Goal: Task Accomplishment & Management: Use online tool/utility

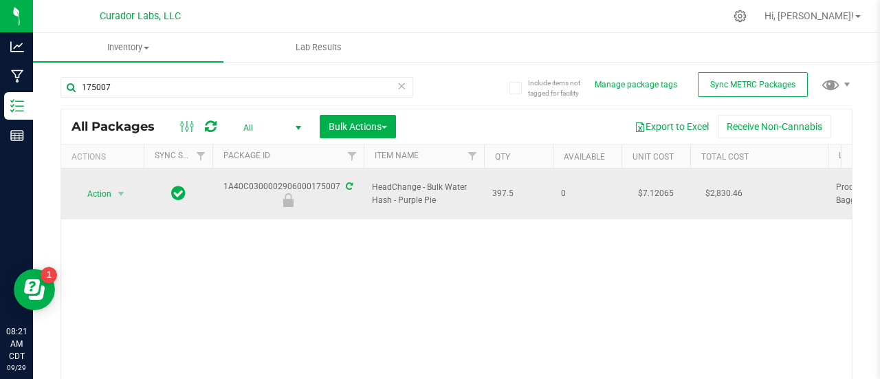
type input "175007"
drag, startPoint x: 452, startPoint y: 194, endPoint x: 362, endPoint y: 176, distance: 91.8
copy tr "HeadChange - Bulk Water Hash - Purple Pie"
click at [94, 188] on span "Action" at bounding box center [93, 193] width 37 height 19
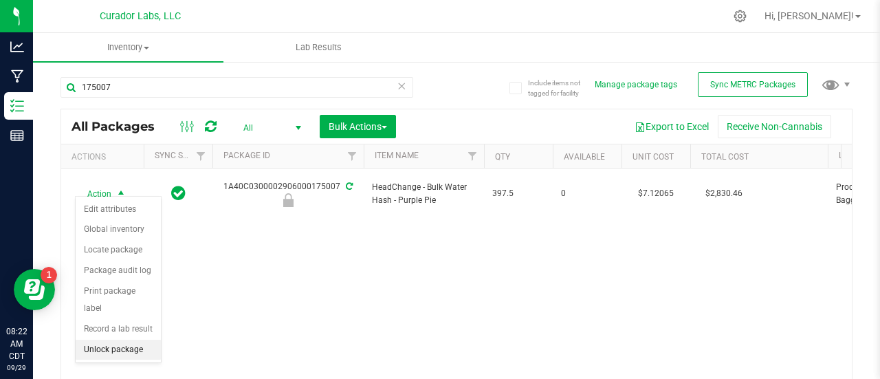
click at [131, 355] on li "Unlock package" at bounding box center [118, 350] width 85 height 21
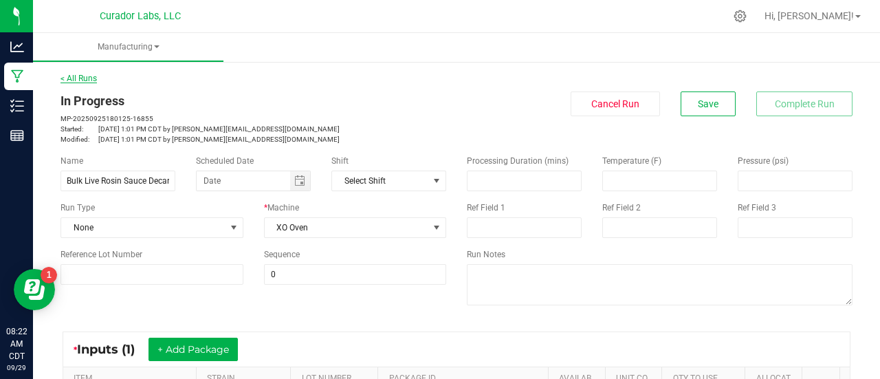
click at [79, 80] on link "< All Runs" at bounding box center [79, 79] width 36 height 10
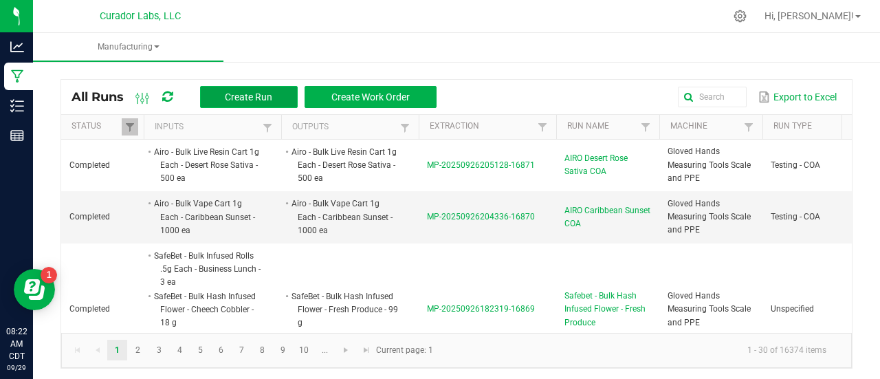
click at [282, 100] on button "Create Run" at bounding box center [249, 97] width 98 height 22
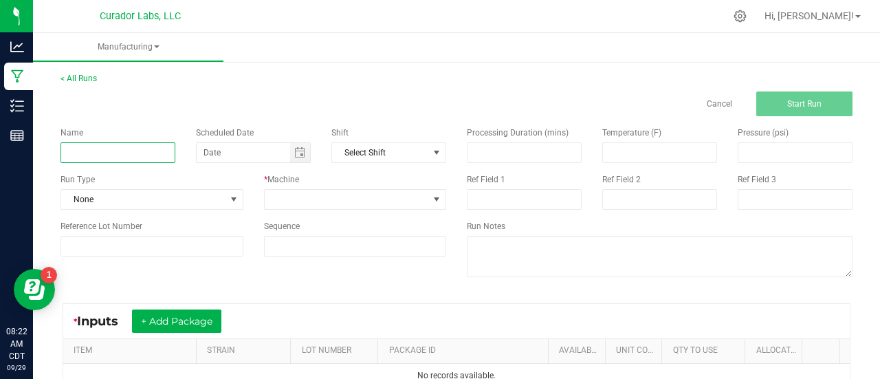
click at [135, 154] on input at bounding box center [118, 152] width 115 height 21
paste input "HeadChange - Bulk Water Hash - Purple Pie"
type input "HeadChange - Bulk Water Hash - Purple Pie"
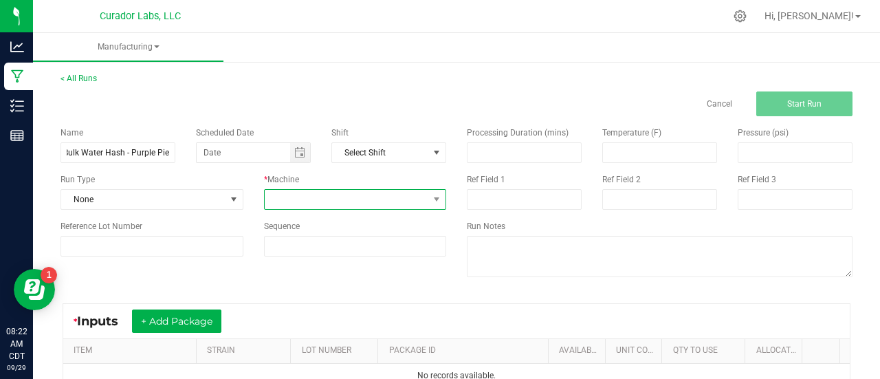
click at [318, 204] on span at bounding box center [347, 199] width 164 height 19
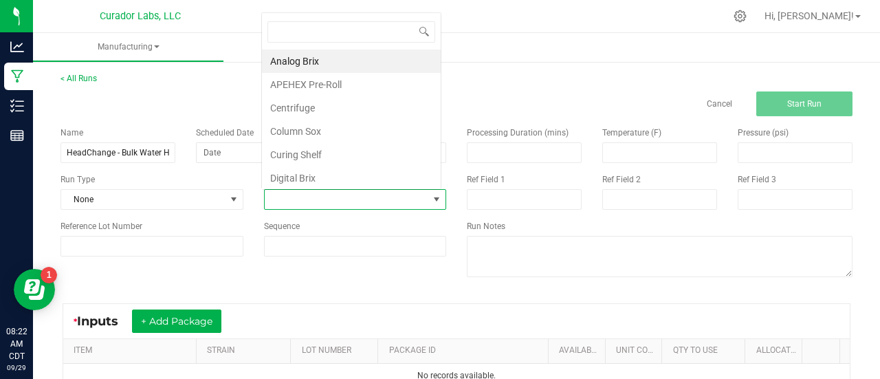
scroll to position [20, 177]
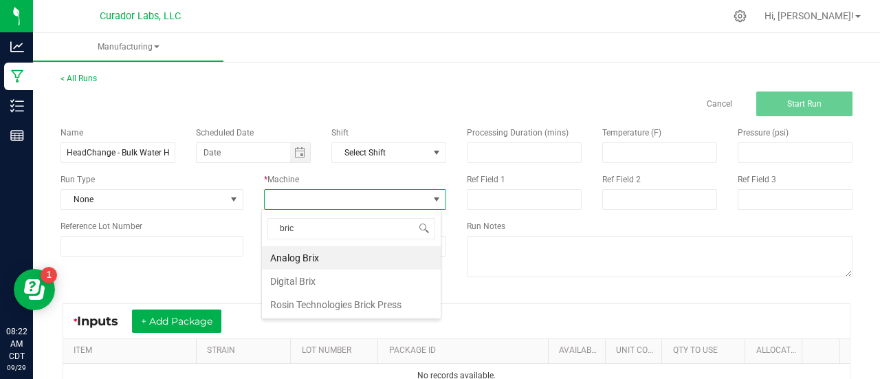
type input "brick"
click at [336, 252] on li "Rosin Technologies Brick Press" at bounding box center [351, 257] width 179 height 23
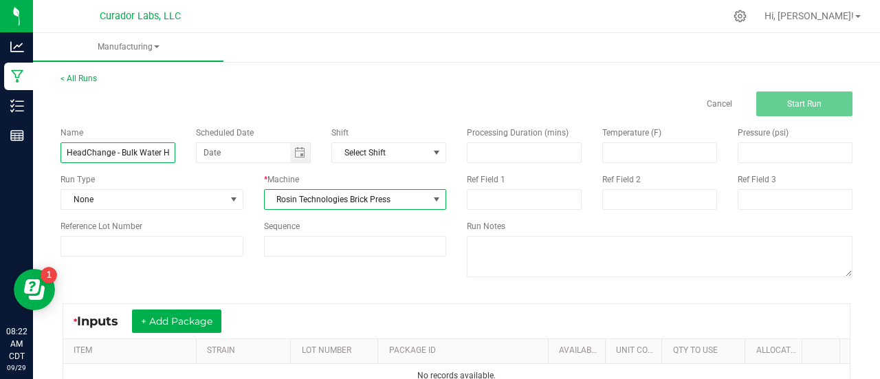
click at [127, 157] on input "HeadChange - Bulk Water Hash - Purple Pie" at bounding box center [118, 152] width 115 height 21
click at [131, 158] on input "Bulk Water Hash - Purple Pie" at bounding box center [118, 152] width 115 height 21
type input "Bulk Live Rosin Pressing - Purple Pie"
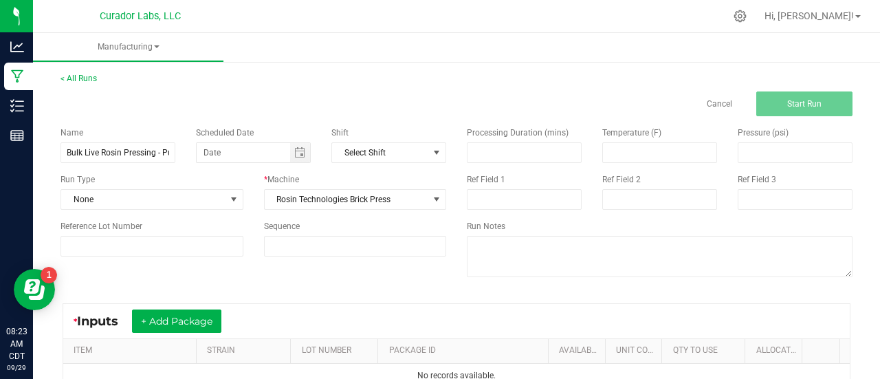
click at [340, 276] on div "Name Bulk Live Rosin Pressing - Purple Pie Scheduled Date Shift Select Shift Ru…" at bounding box center [456, 203] width 813 height 175
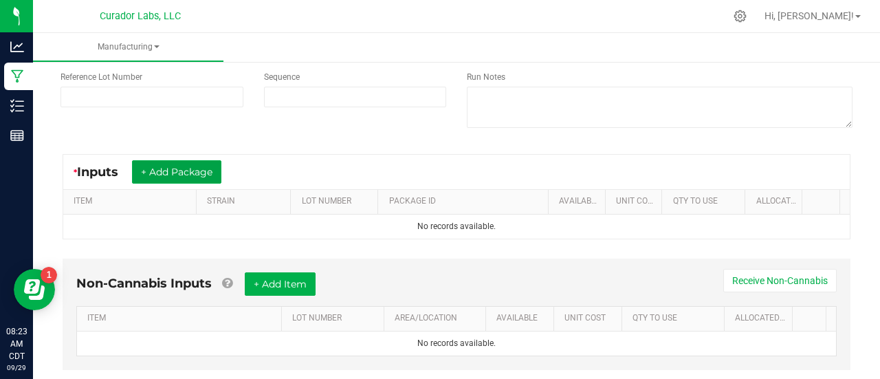
drag, startPoint x: 149, startPoint y: 179, endPoint x: 151, endPoint y: 171, distance: 8.7
click at [149, 179] on button "+ Add Package" at bounding box center [176, 171] width 89 height 23
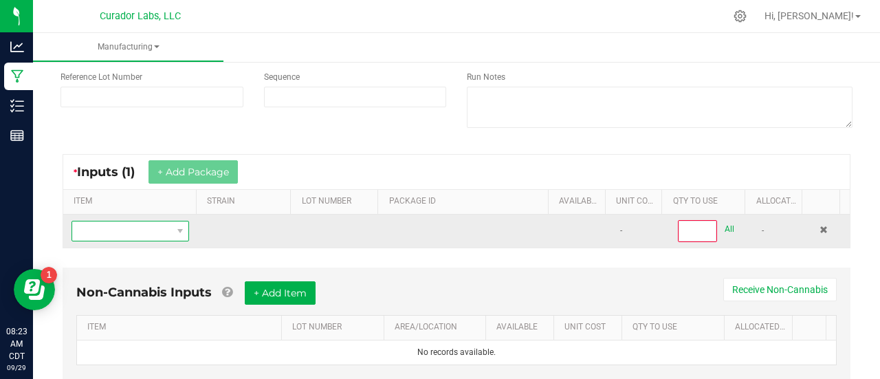
click at [136, 239] on span "NO DATA FOUND" at bounding box center [131, 231] width 118 height 21
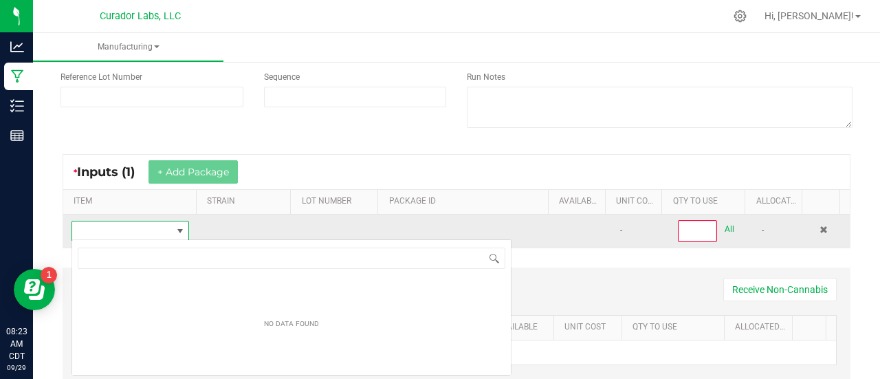
scroll to position [20, 114]
type input "HeadChange - Bulk Water Hash - Purple Pie"
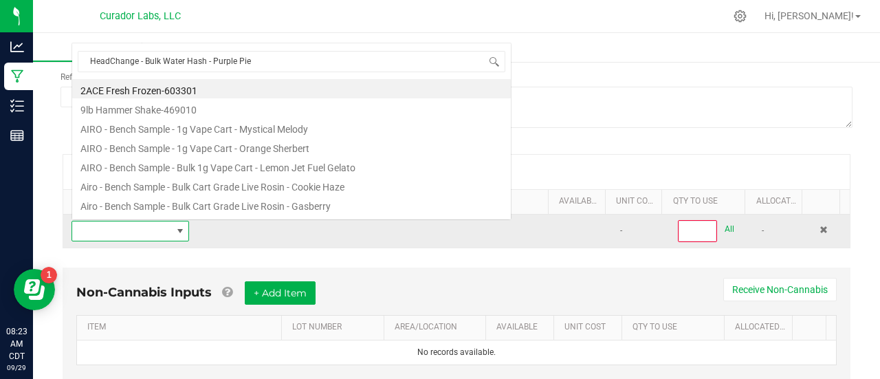
scroll to position [20, 113]
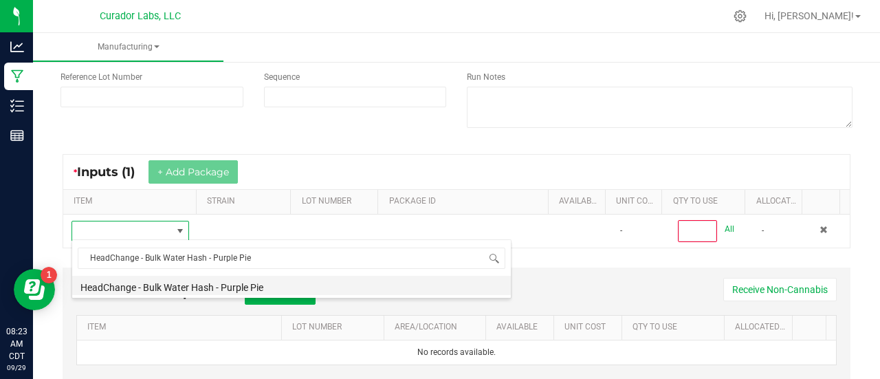
click at [158, 287] on li "HeadChange - Bulk Water Hash - Purple Pie" at bounding box center [291, 285] width 439 height 19
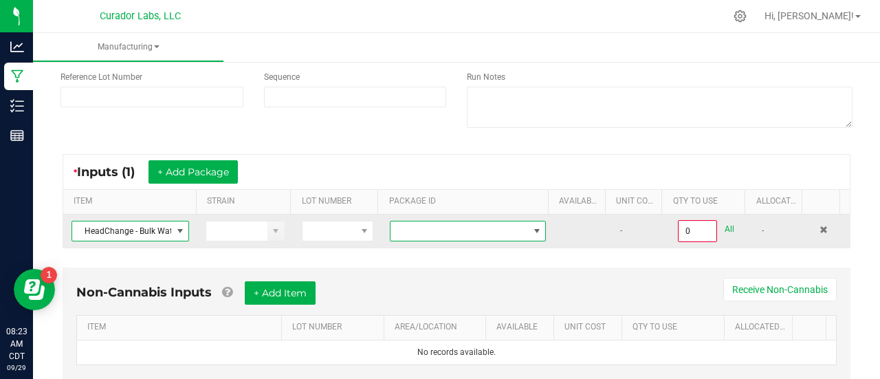
click at [532, 226] on span at bounding box center [537, 231] width 11 height 11
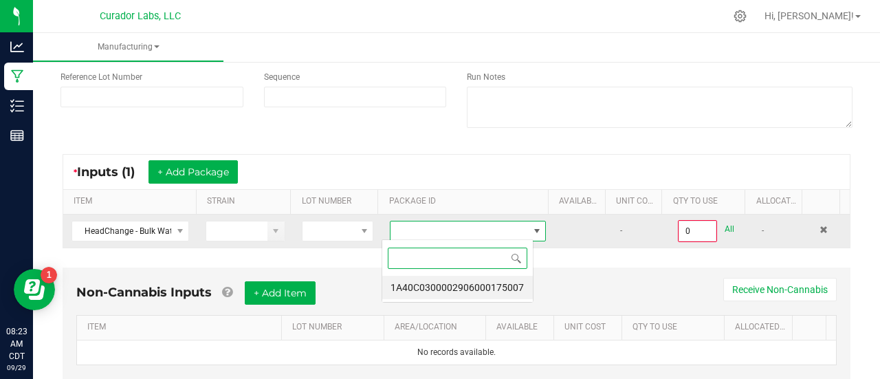
scroll to position [20, 151]
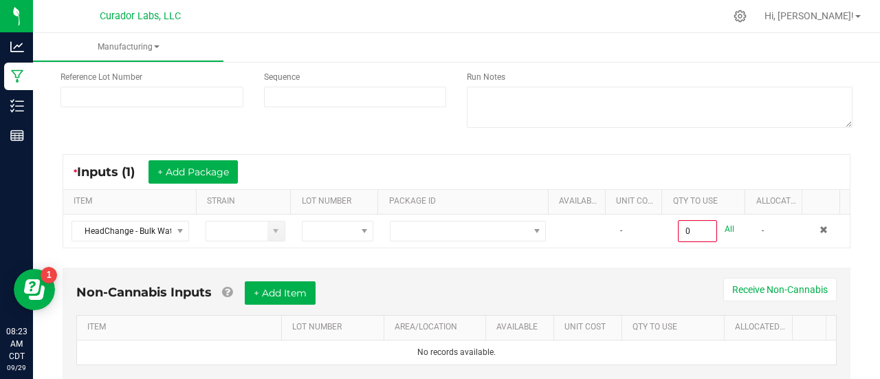
click at [510, 303] on div "Non-Cannabis Inputs + Add Item Receive Non-Cannabis" at bounding box center [456, 298] width 761 height 34
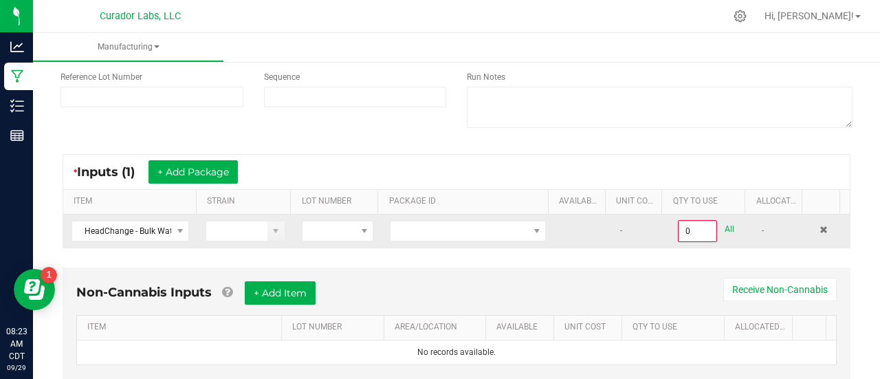
click at [497, 240] on td at bounding box center [468, 231] width 173 height 33
click at [494, 228] on span at bounding box center [460, 230] width 138 height 19
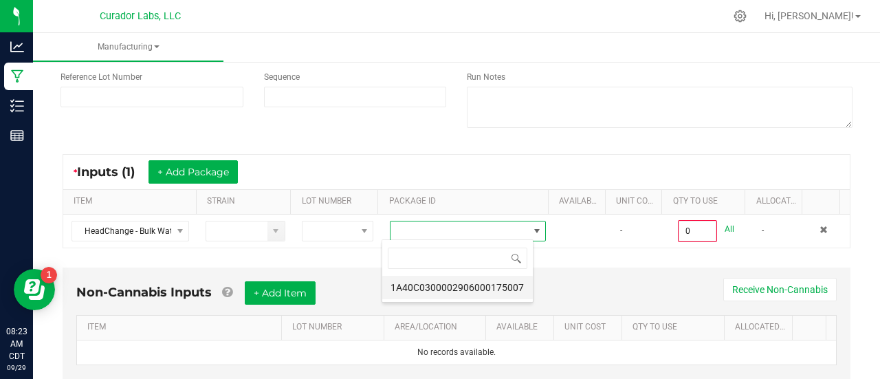
click at [488, 287] on li "1A40C0300002906000175007" at bounding box center [457, 287] width 151 height 23
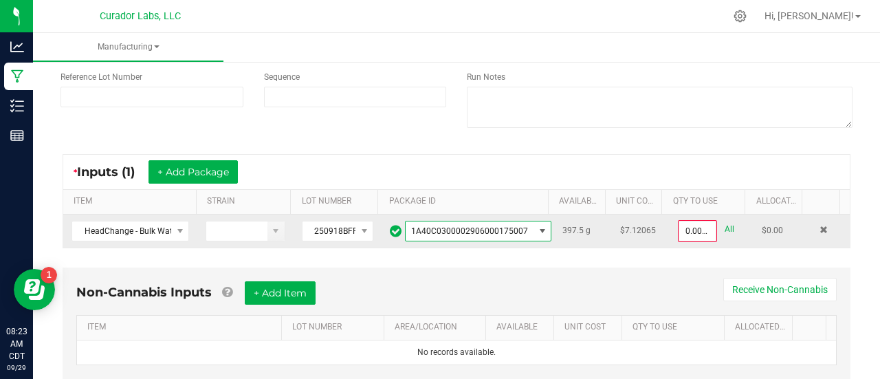
click at [725, 228] on link "All" at bounding box center [730, 229] width 10 height 19
type input "397.5000 g"
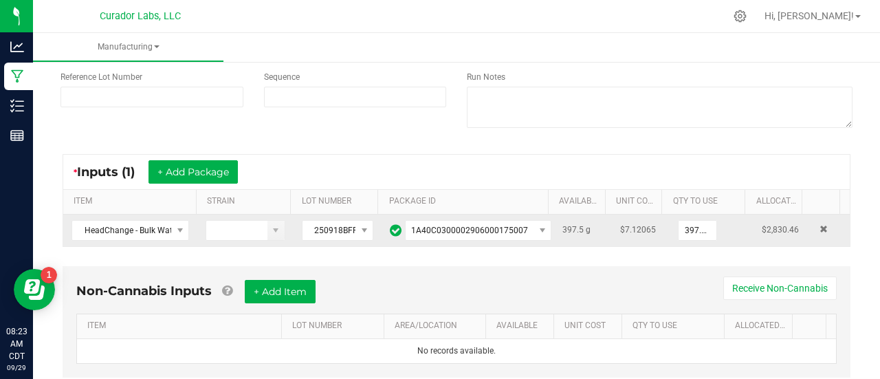
click at [735, 168] on div "* Inputs (1) + Add Package" at bounding box center [456, 172] width 787 height 34
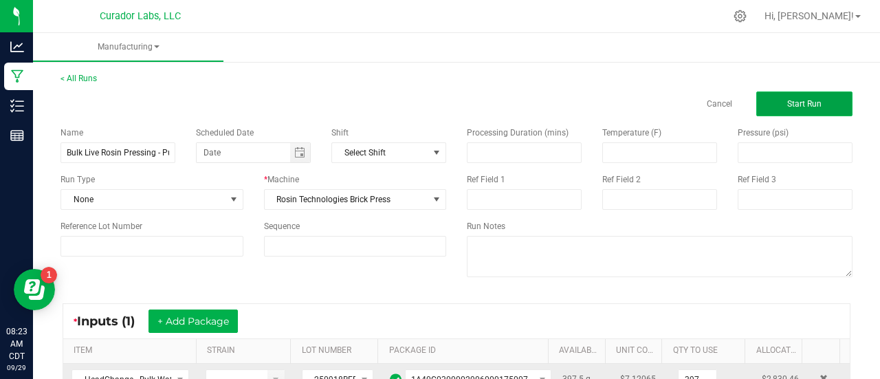
click at [763, 103] on button "Start Run" at bounding box center [804, 103] width 96 height 25
